Goal: Task Accomplishment & Management: Manage account settings

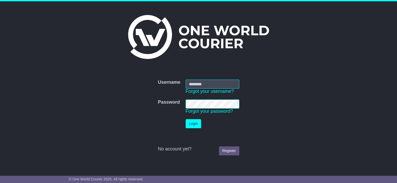
type input "**********"
click at [198, 122] on button "Login" at bounding box center [193, 123] width 15 height 9
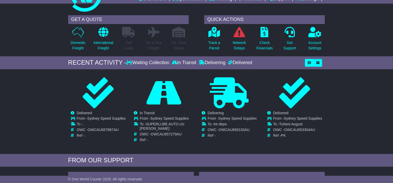
scroll to position [52, 0]
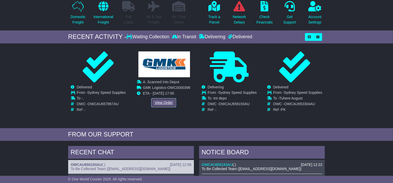
click at [166, 102] on link "View Order" at bounding box center [163, 102] width 25 height 9
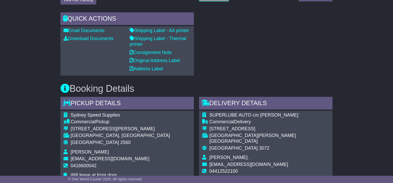
scroll to position [206, 0]
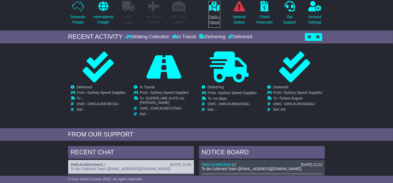
click at [217, 15] on p "Track a Parcel" at bounding box center [214, 19] width 12 height 11
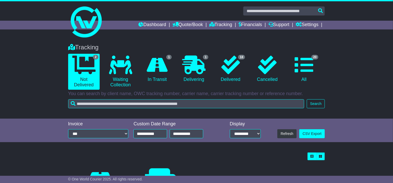
scroll to position [68, 0]
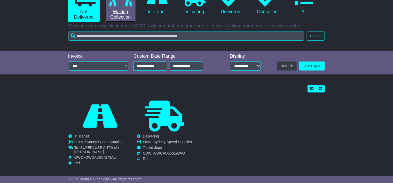
click at [127, 18] on link "0 Waiting Collection" at bounding box center [120, 4] width 31 height 36
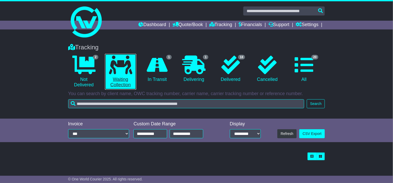
scroll to position [0, 0]
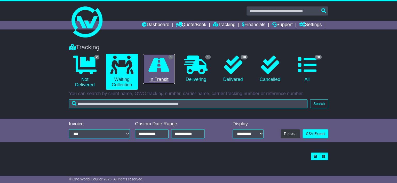
click at [154, 67] on icon at bounding box center [158, 64] width 21 height 19
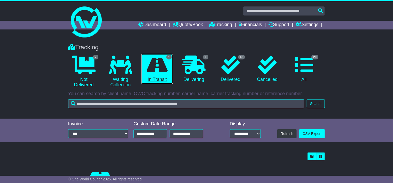
scroll to position [68, 0]
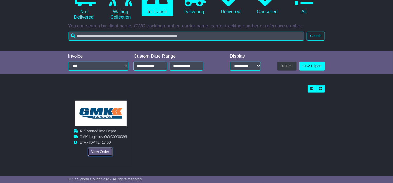
click at [97, 149] on link "View Order" at bounding box center [100, 151] width 25 height 9
click at [102, 150] on link "View Order" at bounding box center [100, 151] width 25 height 9
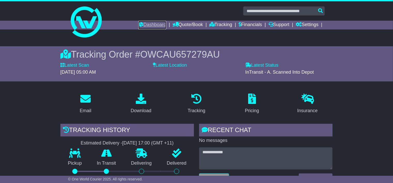
click at [150, 24] on link "Dashboard" at bounding box center [152, 25] width 28 height 9
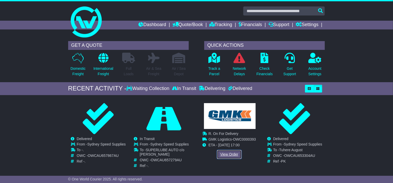
click at [229, 152] on link "View Order" at bounding box center [229, 154] width 25 height 9
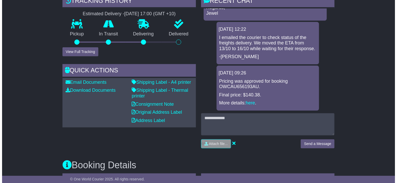
scroll to position [103, 0]
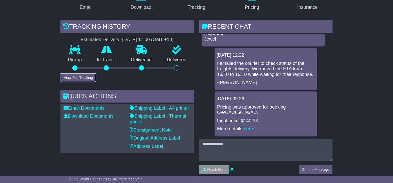
click at [67, 78] on button "View Full Tracking" at bounding box center [78, 77] width 36 height 9
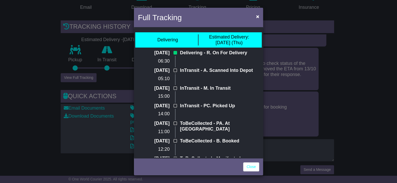
scroll to position [37, 0]
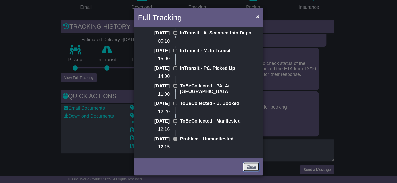
click at [251, 168] on link "Close" at bounding box center [251, 166] width 16 height 9
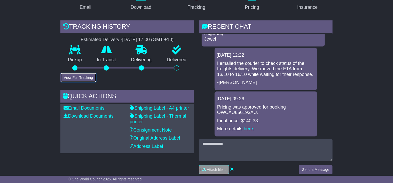
click at [94, 76] on button "View Full Tracking" at bounding box center [78, 77] width 36 height 9
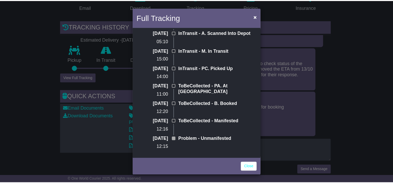
scroll to position [0, 0]
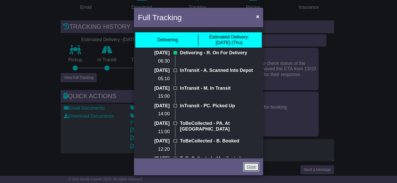
click at [250, 169] on link "Close" at bounding box center [251, 166] width 16 height 9
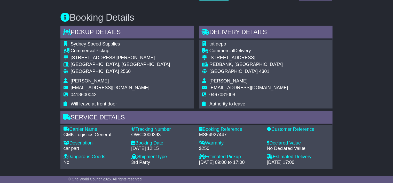
scroll to position [328, 0]
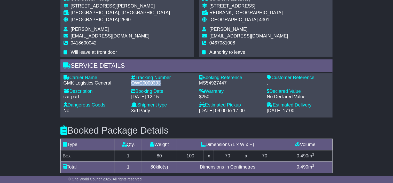
drag, startPoint x: 161, startPoint y: 83, endPoint x: 132, endPoint y: 83, distance: 28.7
click at [132, 83] on div "OWC0000393" at bounding box center [162, 83] width 63 height 6
copy div "OWC0000393"
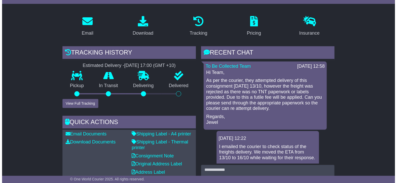
scroll to position [129, 0]
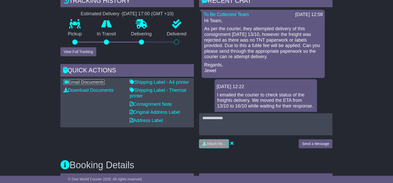
click at [98, 83] on link "Email Documents" at bounding box center [83, 82] width 41 height 5
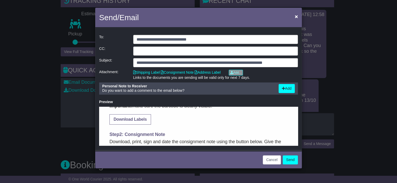
click at [130, 120] on link "Download Labels" at bounding box center [130, 119] width 41 height 10
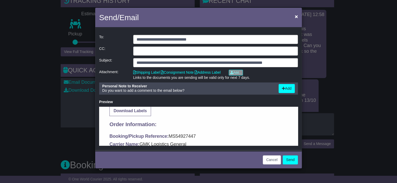
scroll to position [168, 0]
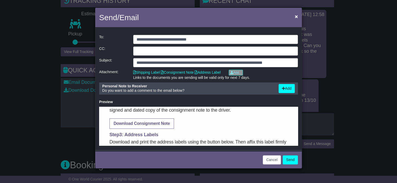
click at [141, 123] on link "Download Consignment Note" at bounding box center [142, 123] width 64 height 10
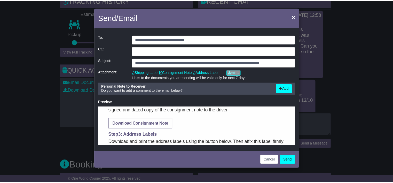
scroll to position [194, 0]
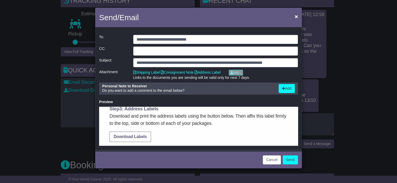
click at [139, 137] on link "Download Labels" at bounding box center [130, 136] width 41 height 10
click at [285, 158] on button "Send" at bounding box center [290, 159] width 15 height 9
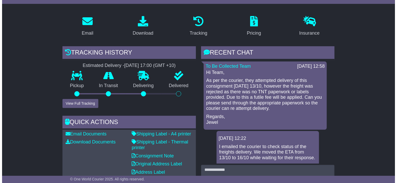
scroll to position [129, 0]
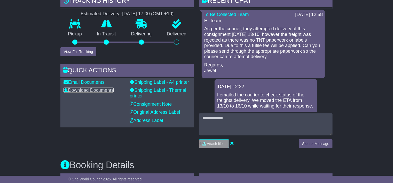
click at [85, 92] on link "Download Documents" at bounding box center [88, 90] width 50 height 5
click at [82, 89] on link "Download Documents" at bounding box center [88, 90] width 50 height 5
click at [84, 81] on link "Email Documents" at bounding box center [83, 82] width 41 height 5
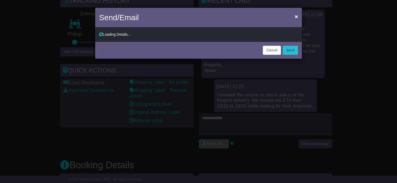
type input "**********"
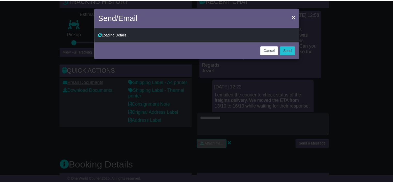
scroll to position [0, 0]
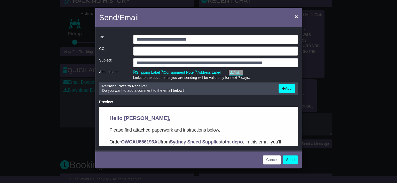
click at [47, 85] on div "**********" at bounding box center [198, 91] width 397 height 183
